Goal: Task Accomplishment & Management: Complete application form

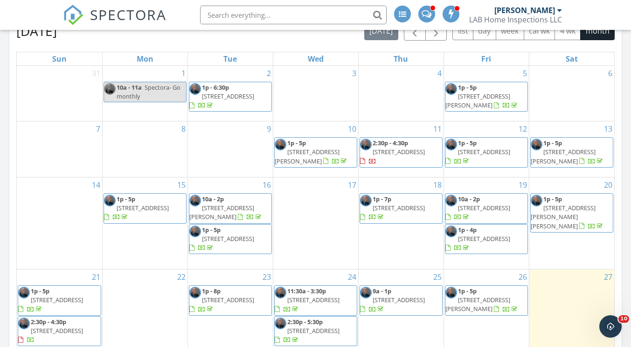
scroll to position [140, 0]
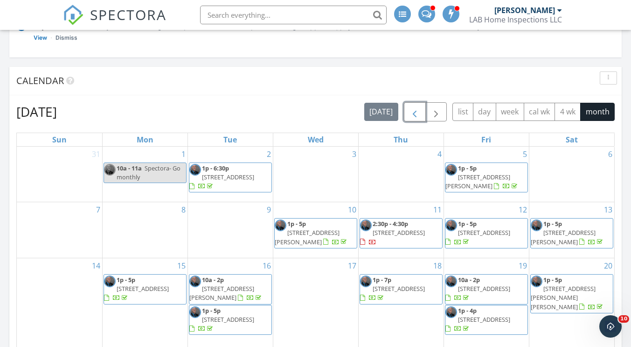
click at [412, 111] on span "button" at bounding box center [414, 111] width 11 height 11
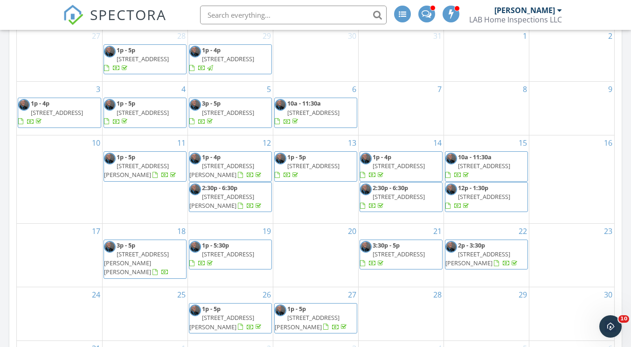
scroll to position [93, 0]
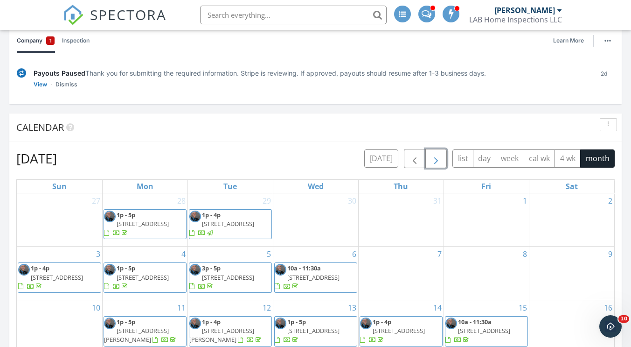
click at [434, 161] on span "button" at bounding box center [436, 158] width 11 height 11
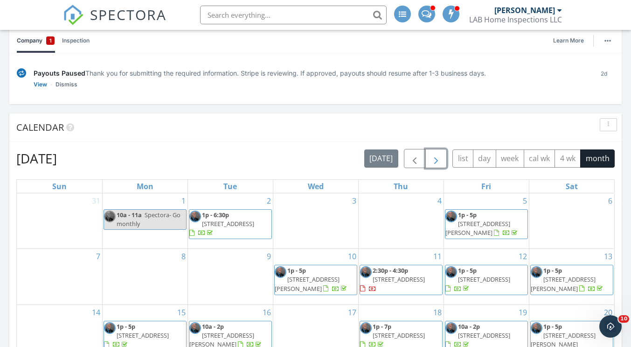
scroll to position [373, 0]
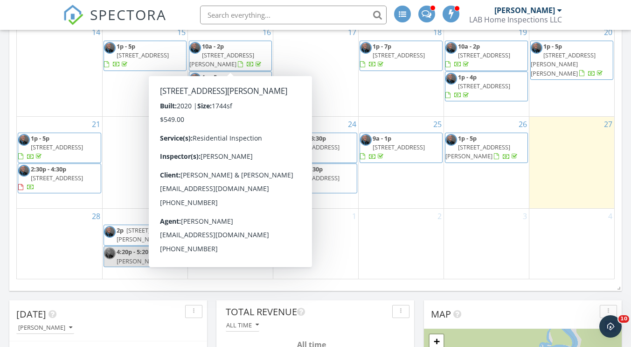
click at [229, 273] on div "30" at bounding box center [230, 243] width 85 height 70
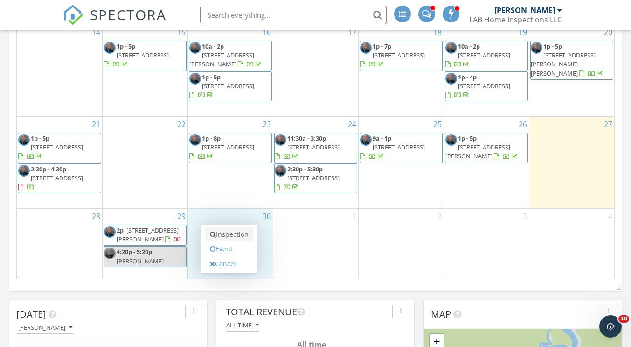
click at [236, 232] on link "Inspection" at bounding box center [229, 234] width 48 height 15
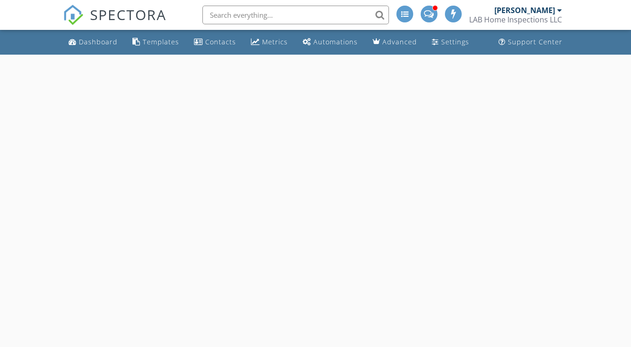
select select "8"
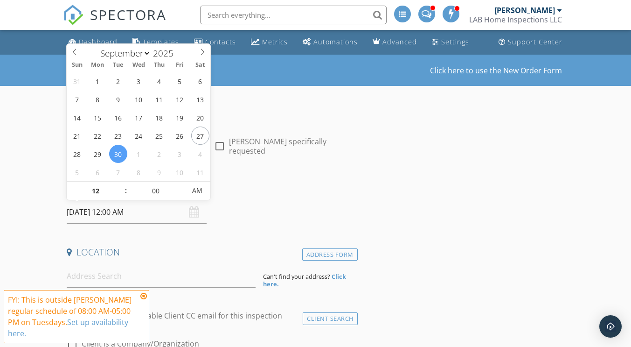
click at [117, 210] on input "[DATE] 12:00 AM" at bounding box center [137, 212] width 140 height 23
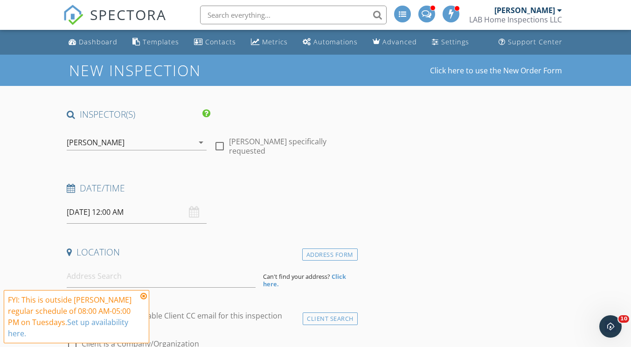
click at [254, 192] on h4 "Date/Time" at bounding box center [210, 188] width 287 height 12
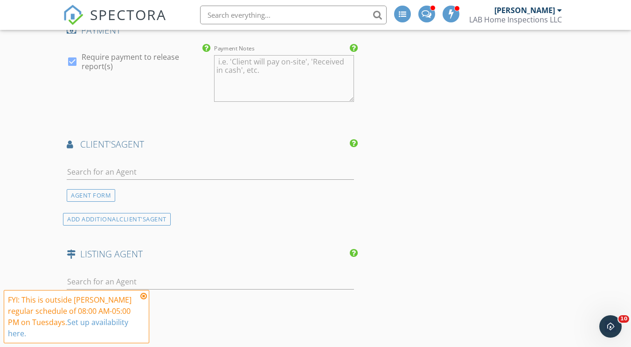
scroll to position [933, 0]
click at [125, 170] on input "text" at bounding box center [210, 170] width 287 height 15
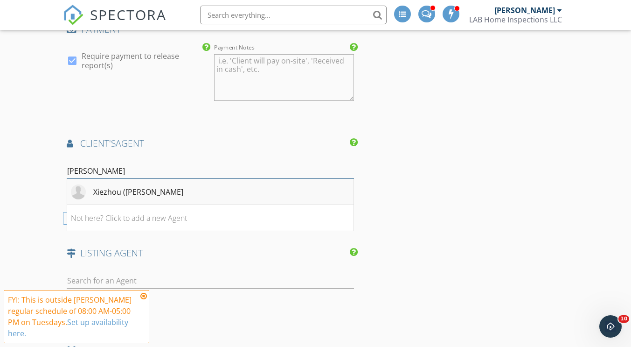
type input "[PERSON_NAME]"
click at [158, 192] on div "Xiezhou ([PERSON_NAME]" at bounding box center [138, 191] width 90 height 11
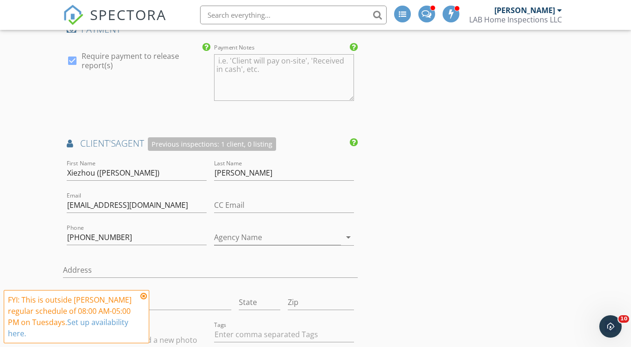
click at [440, 144] on div "INSPECTOR(S) check_box [PERSON_NAME] PRIMARY [PERSON_NAME] arrow_drop_down chec…" at bounding box center [315, 137] width 505 height 1924
